Goal: Information Seeking & Learning: Learn about a topic

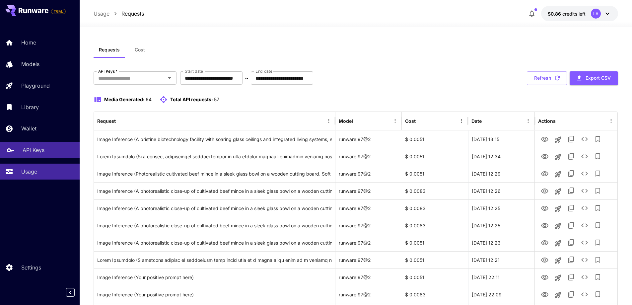
click at [37, 154] on p "API Keys" at bounding box center [34, 150] width 22 height 8
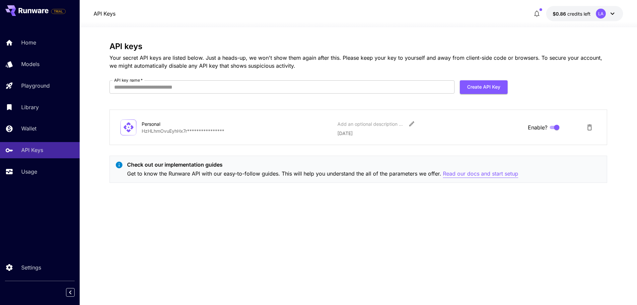
click at [462, 174] on p "Read our docs and start setup" at bounding box center [480, 173] width 75 height 8
click at [44, 177] on link "Usage" at bounding box center [40, 171] width 80 height 16
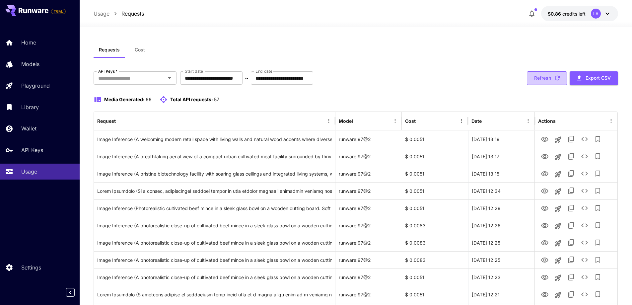
click at [537, 84] on button "Refresh" at bounding box center [547, 78] width 40 height 14
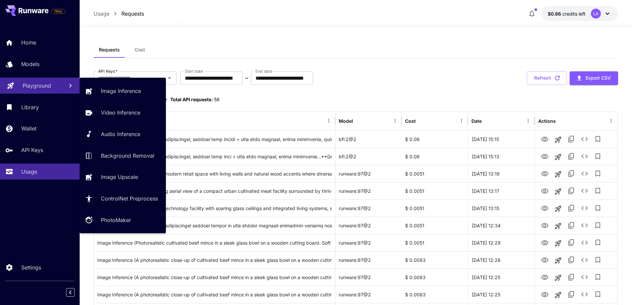
click at [38, 89] on p "Playground" at bounding box center [37, 86] width 29 height 8
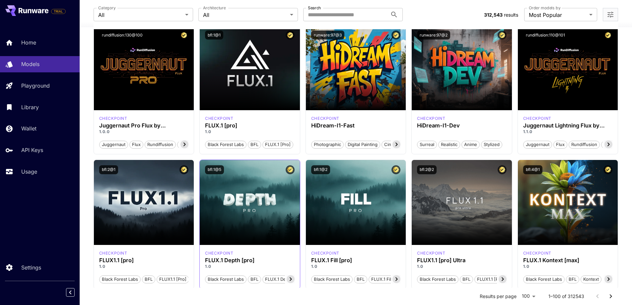
scroll to position [66, 0]
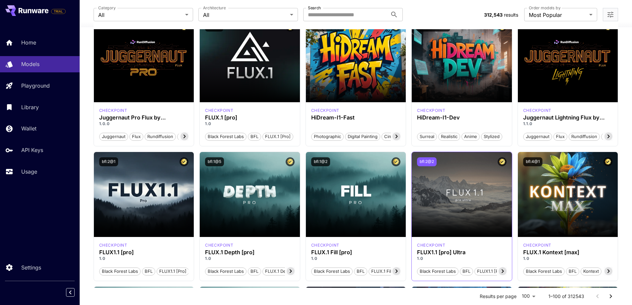
click at [428, 160] on button "bfl:2@2" at bounding box center [427, 161] width 20 height 9
drag, startPoint x: 416, startPoint y: 252, endPoint x: 465, endPoint y: 254, distance: 48.8
click at [465, 254] on div "checkpoint FLUX1.1 [pro] Ultra 1.0 Black Forest Labs BFL FLUX1.1 [pro] Ultra" at bounding box center [461, 259] width 100 height 44
copy h3 "FLUX1.1 [pro] Ultra"
click at [432, 162] on button "bfl:2@2" at bounding box center [427, 161] width 20 height 9
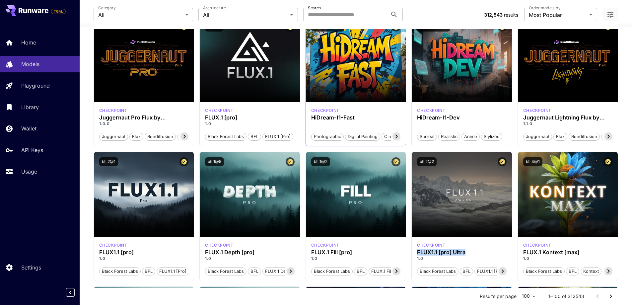
scroll to position [0, 0]
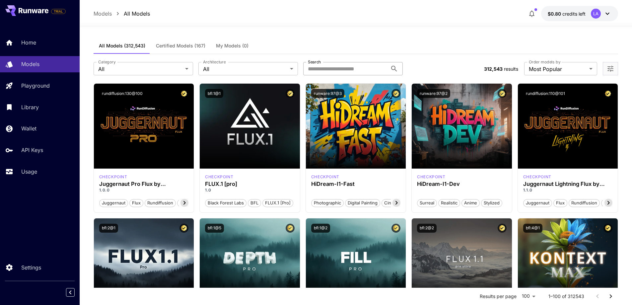
click at [341, 64] on input "Search" at bounding box center [345, 68] width 84 height 13
type input "********"
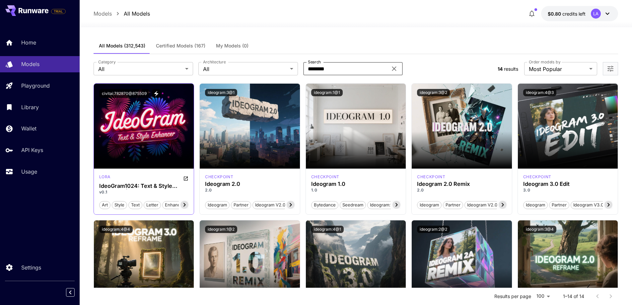
click at [185, 206] on icon at bounding box center [184, 205] width 8 height 8
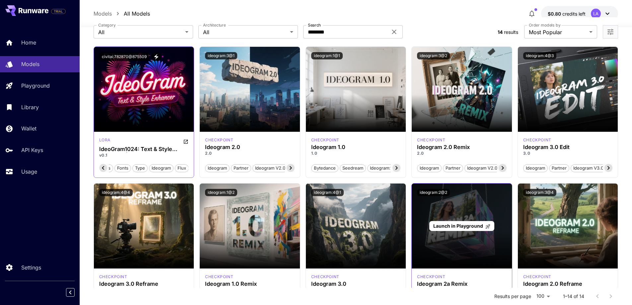
scroll to position [33, 0]
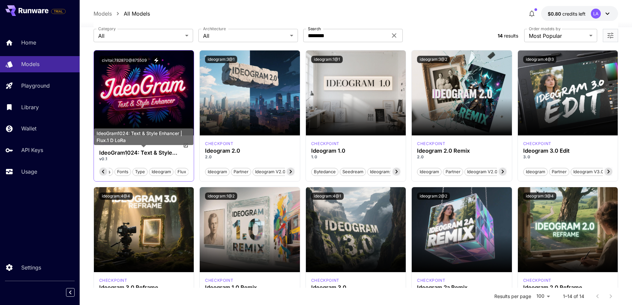
click at [187, 146] on div "IdeoGram1024: Text & Style Enhancer | Flux.1 D LoRa" at bounding box center [143, 138] width 99 height 21
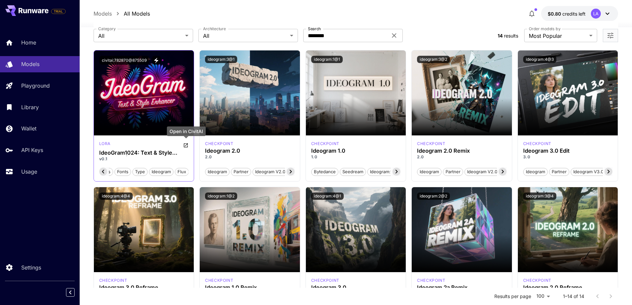
click at [187, 145] on icon "Open in CivitAI" at bounding box center [185, 145] width 5 height 5
click at [103, 169] on icon at bounding box center [103, 171] width 8 height 8
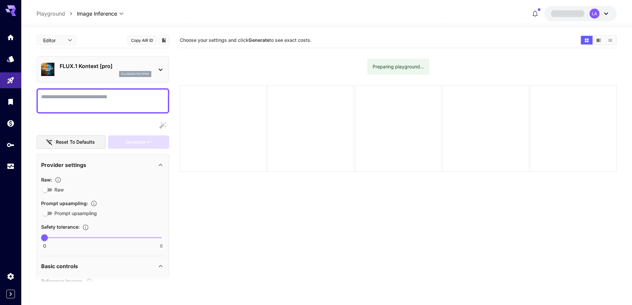
click at [135, 102] on textarea "Raw" at bounding box center [102, 101] width 123 height 16
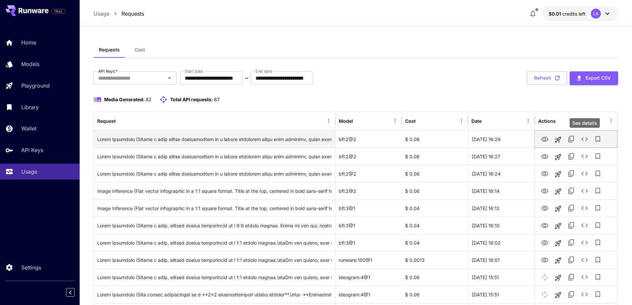
click at [586, 139] on icon "See details" at bounding box center [584, 139] width 8 height 8
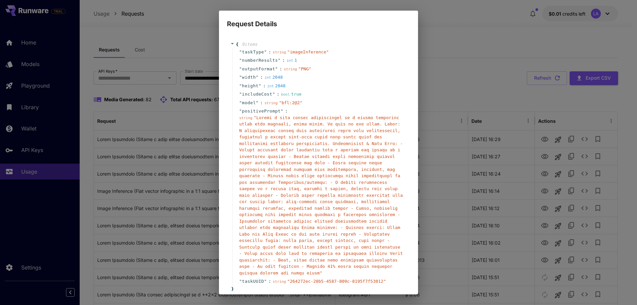
click at [484, 106] on div "Request Details { 9 item s " taskType " : string " imageInference " " numberRes…" at bounding box center [318, 152] width 637 height 305
click at [451, 120] on div "Request Details { 9 item s " taskType " : string " imageInference " " numberRes…" at bounding box center [318, 152] width 637 height 305
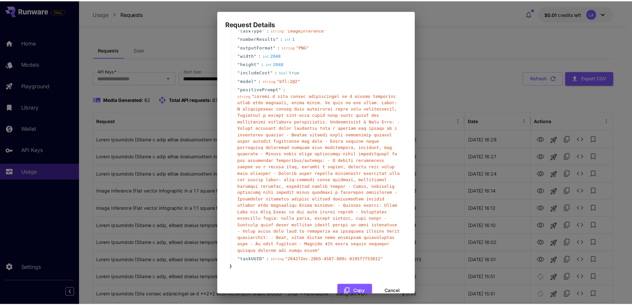
scroll to position [25, 0]
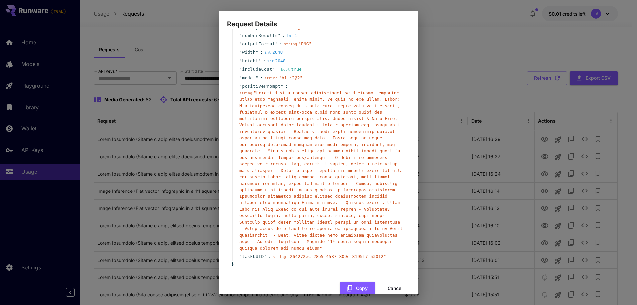
click at [393, 282] on button "Cancel" at bounding box center [395, 289] width 30 height 14
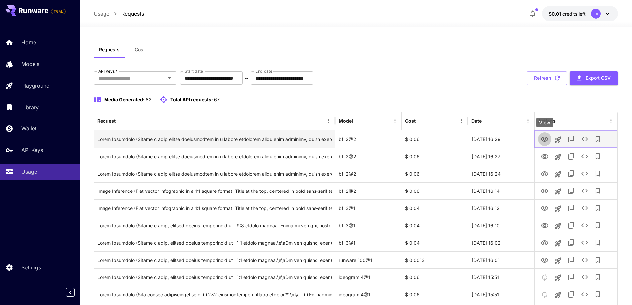
click at [544, 141] on icon "View" at bounding box center [544, 139] width 7 height 5
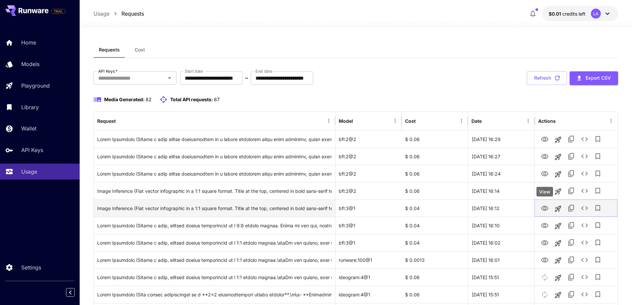
click at [542, 209] on icon "View" at bounding box center [544, 208] width 8 height 8
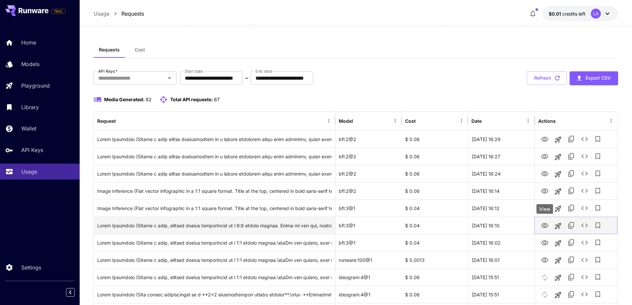
click at [546, 224] on icon "View" at bounding box center [544, 225] width 8 height 8
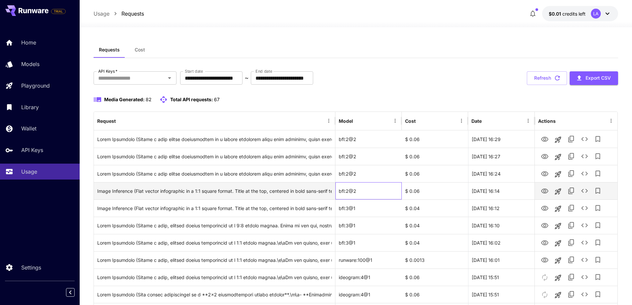
click at [345, 197] on div "bfl:2@2" at bounding box center [368, 190] width 66 height 17
click at [346, 193] on div "bfl:2@2" at bounding box center [368, 190] width 66 height 17
click at [348, 191] on div "bfl:2@2" at bounding box center [368, 190] width 66 height 17
click at [354, 192] on div "bfl:2@2" at bounding box center [368, 190] width 66 height 17
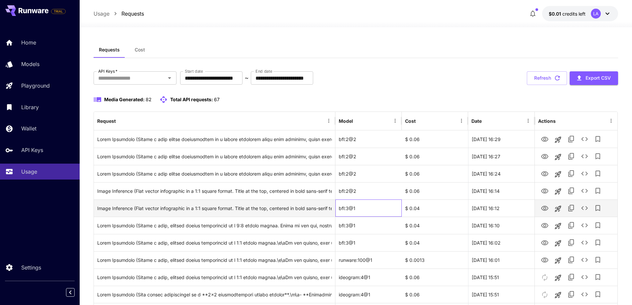
click at [366, 207] on div "bfl:3@1" at bounding box center [368, 207] width 66 height 17
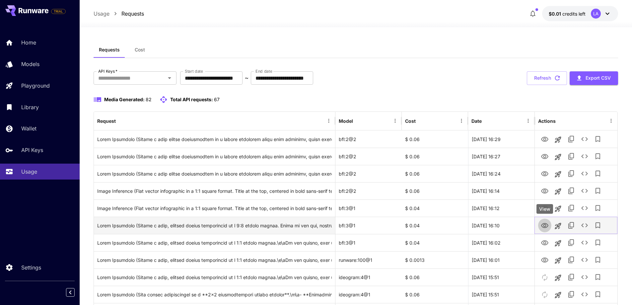
click at [545, 224] on icon "View" at bounding box center [544, 225] width 7 height 5
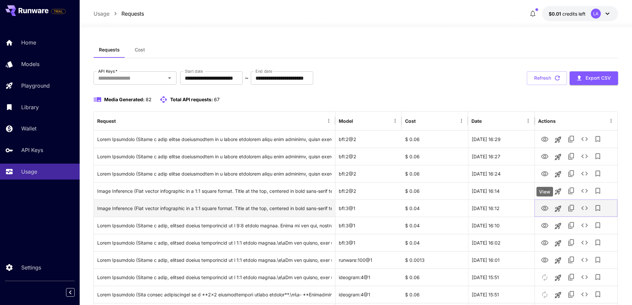
click at [544, 209] on icon "View" at bounding box center [544, 208] width 7 height 5
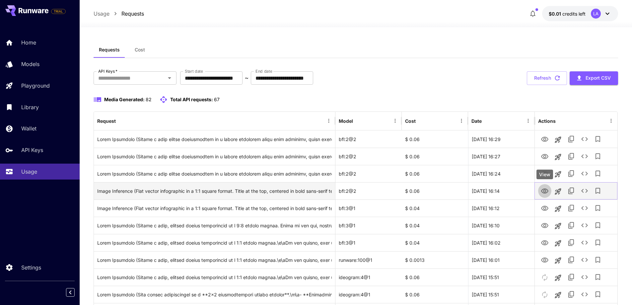
click at [544, 193] on icon "View" at bounding box center [544, 190] width 7 height 5
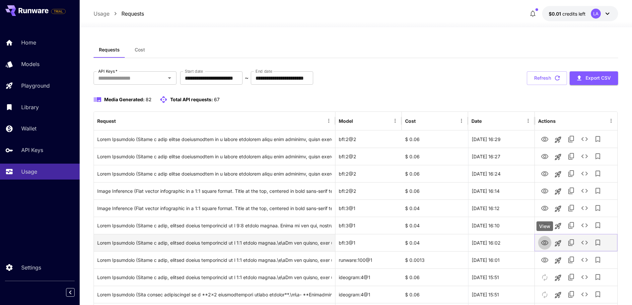
click at [540, 240] on button "View" at bounding box center [544, 242] width 13 height 14
click at [545, 244] on icon "View" at bounding box center [544, 243] width 8 height 8
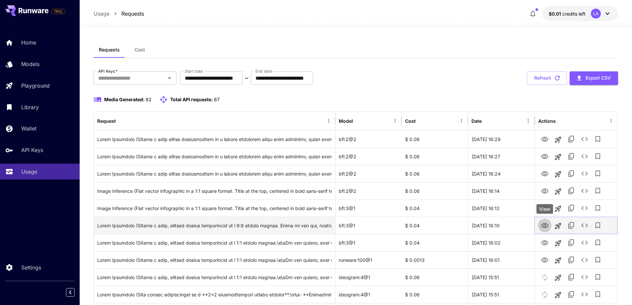
click at [544, 225] on icon "View" at bounding box center [544, 225] width 8 height 8
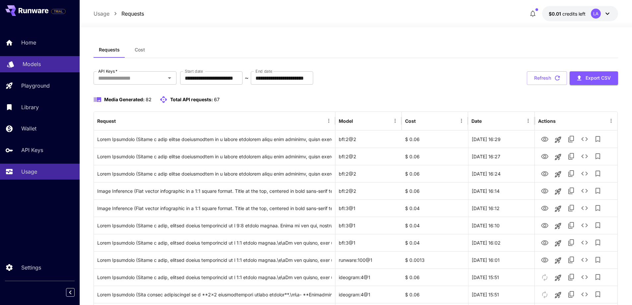
click at [28, 67] on p "Models" at bounding box center [32, 64] width 18 height 8
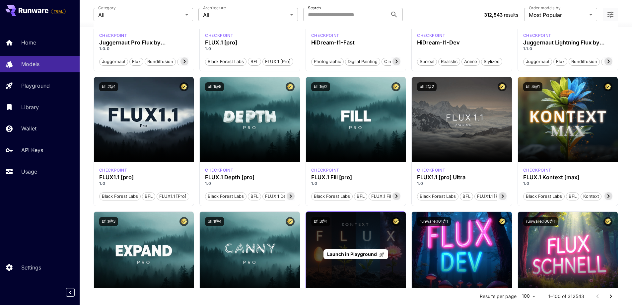
scroll to position [199, 0]
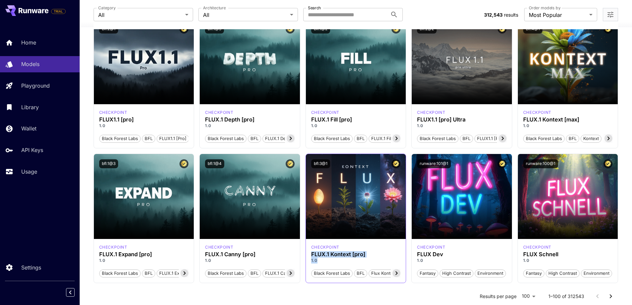
drag, startPoint x: 312, startPoint y: 253, endPoint x: 366, endPoint y: 257, distance: 54.9
click at [366, 257] on div "FLUX.1 Kontext [pro] 1.0" at bounding box center [356, 257] width 90 height 12
click at [366, 255] on h3 "FLUX.1 Kontext [pro]" at bounding box center [356, 254] width 90 height 6
drag, startPoint x: 366, startPoint y: 254, endPoint x: 312, endPoint y: 256, distance: 54.7
click at [312, 256] on h3 "FLUX.1 Kontext [pro]" at bounding box center [356, 254] width 90 height 6
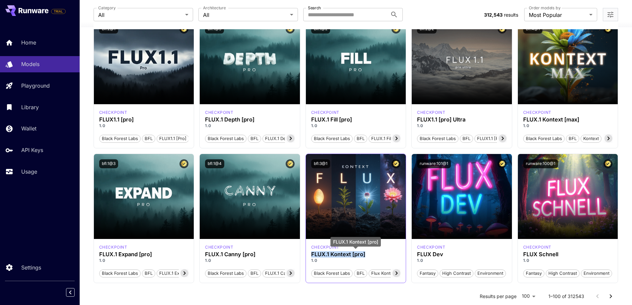
copy h3 "FLUX.1 Kontext [pro]"
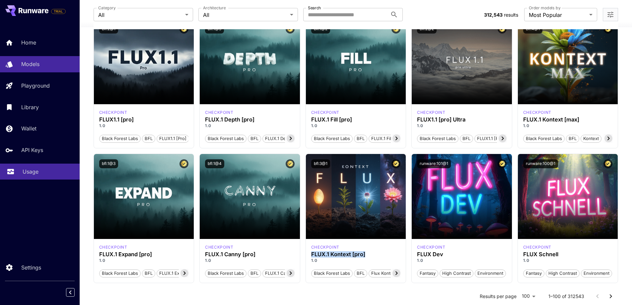
click at [30, 172] on p "Usage" at bounding box center [31, 171] width 16 height 8
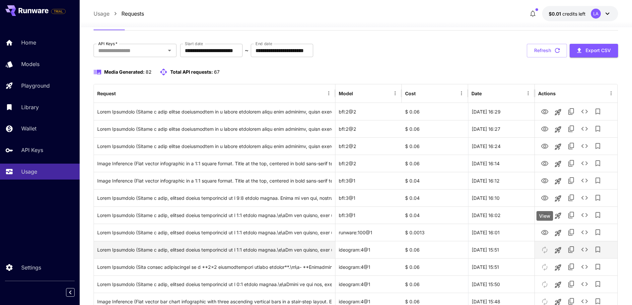
scroll to position [33, 0]
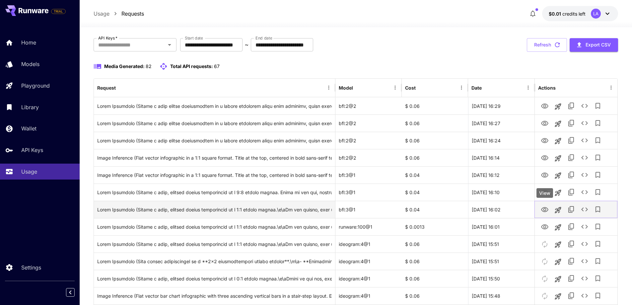
click at [542, 211] on icon "View" at bounding box center [544, 209] width 7 height 5
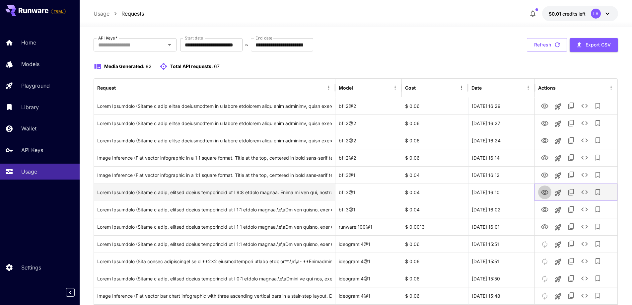
click at [546, 192] on icon "View" at bounding box center [544, 192] width 7 height 5
